Goal: Transaction & Acquisition: Purchase product/service

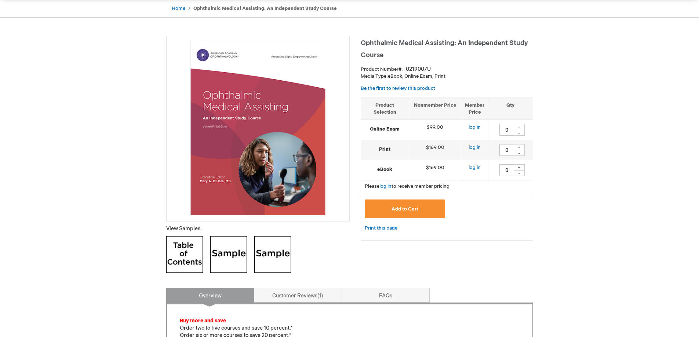
scroll to position [73, 0]
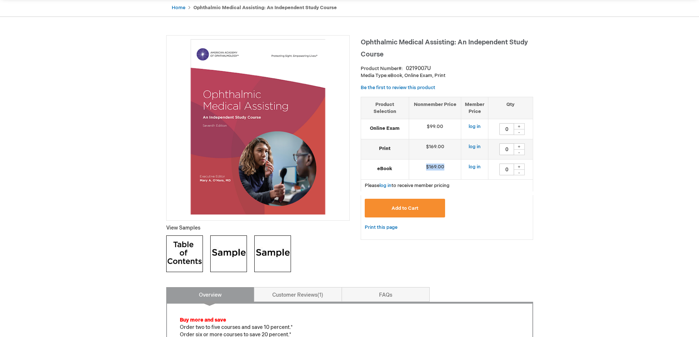
drag, startPoint x: 447, startPoint y: 168, endPoint x: 483, endPoint y: 155, distance: 38.7
click at [414, 170] on td "$169.00" at bounding box center [435, 170] width 52 height 20
click at [521, 167] on div "+" at bounding box center [519, 167] width 11 height 6
type input "1"
drag, startPoint x: 455, startPoint y: 169, endPoint x: 425, endPoint y: 169, distance: 30.1
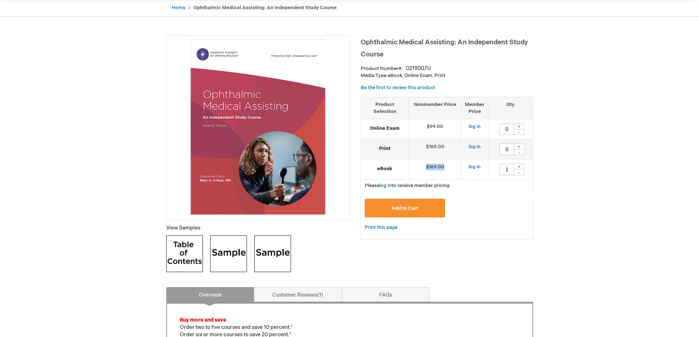
click at [425, 169] on td "$169.00" at bounding box center [435, 170] width 52 height 20
drag, startPoint x: 452, startPoint y: 147, endPoint x: 441, endPoint y: 145, distance: 11.3
click at [426, 148] on td "$169.00" at bounding box center [435, 149] width 52 height 20
drag, startPoint x: 398, startPoint y: 131, endPoint x: 444, endPoint y: 127, distance: 46.1
click at [400, 131] on strong "Online Exam" at bounding box center [385, 128] width 40 height 7
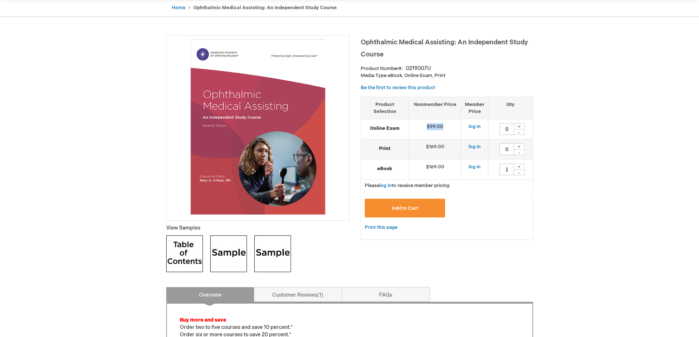
drag, startPoint x: 445, startPoint y: 128, endPoint x: 425, endPoint y: 128, distance: 20.2
click at [424, 129] on td "$99.00" at bounding box center [435, 129] width 52 height 20
